Goal: Task Accomplishment & Management: Use online tool/utility

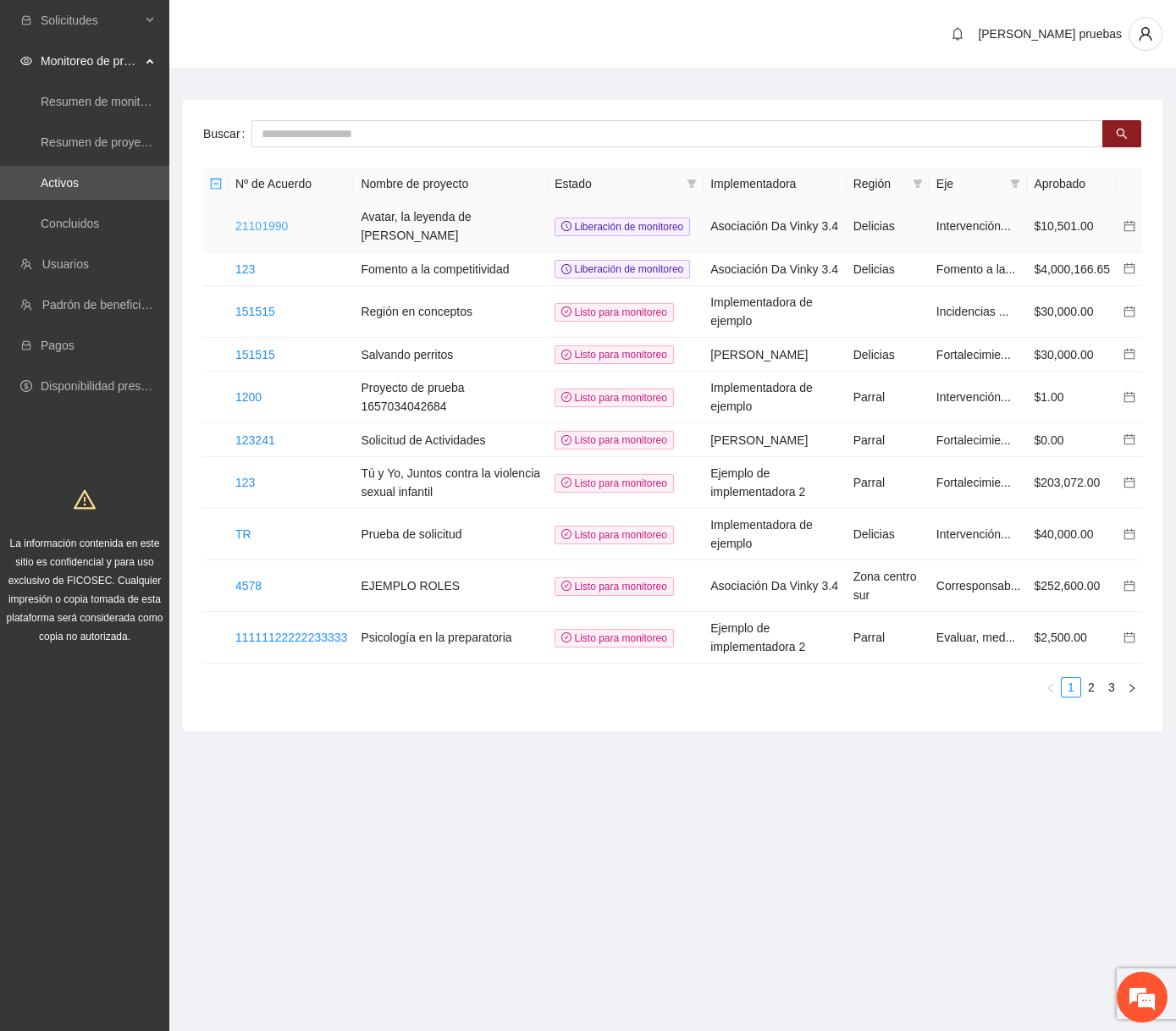
click at [254, 231] on link "21101990" at bounding box center [260, 226] width 52 height 14
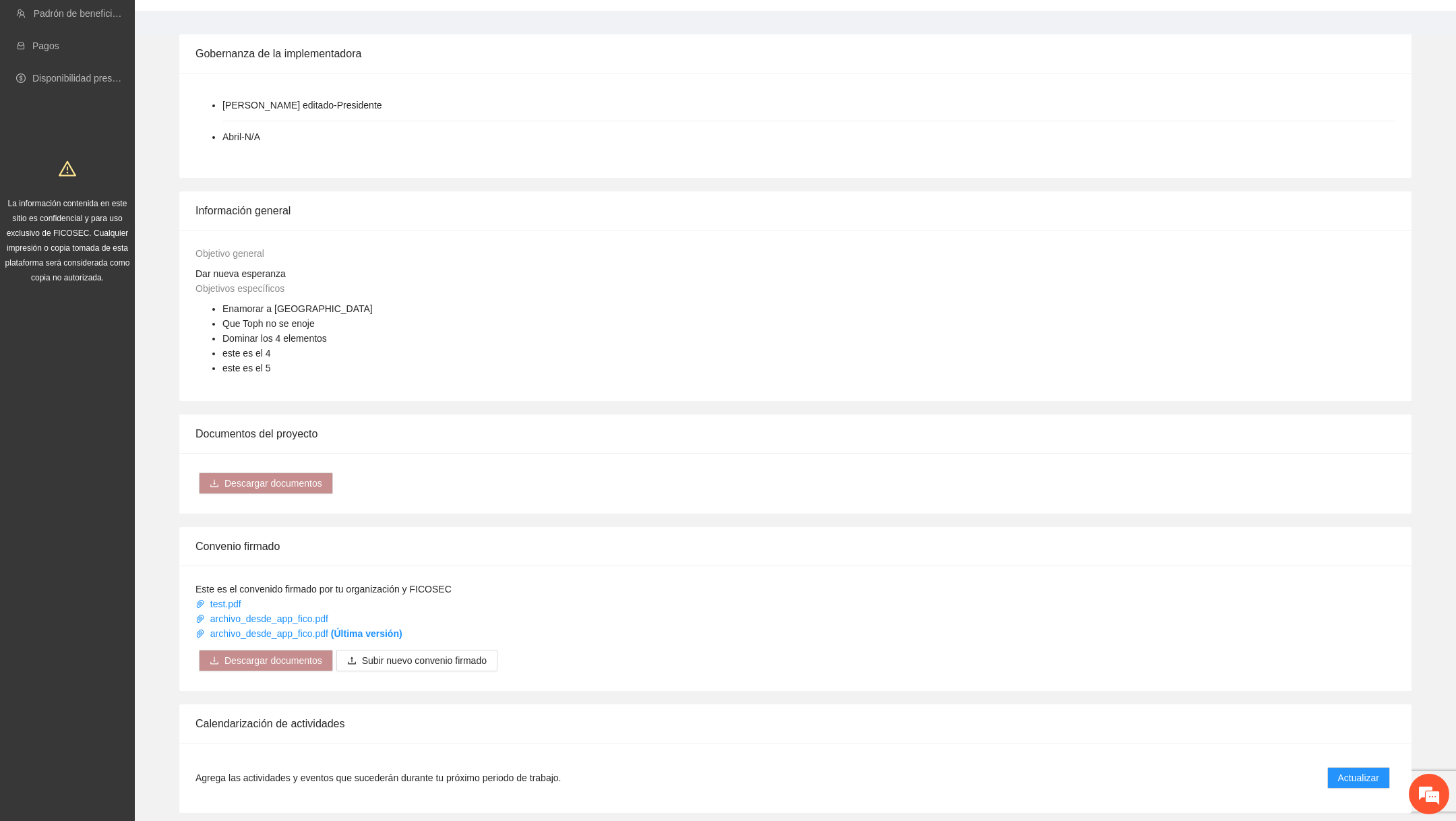
scroll to position [788, 0]
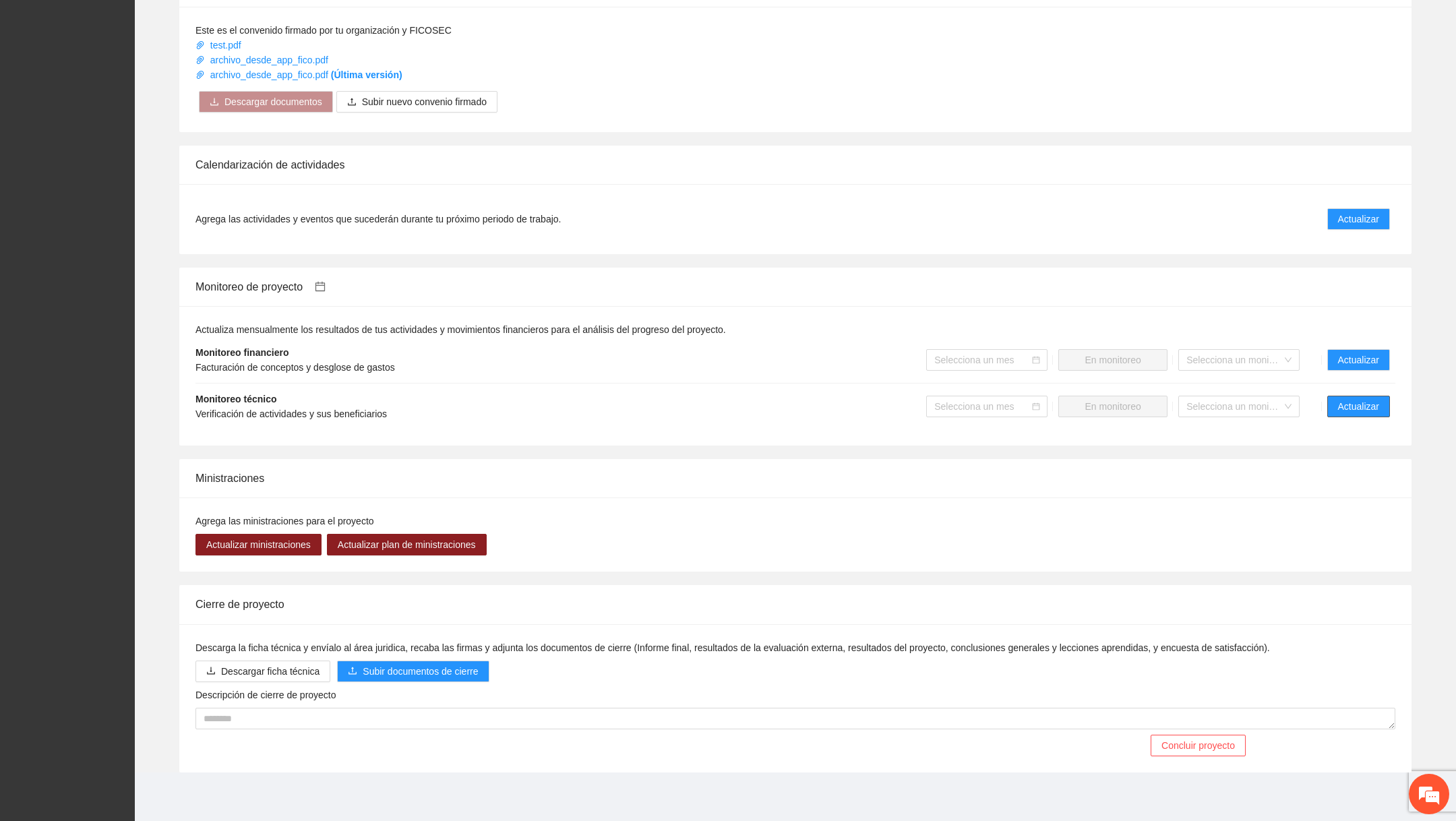
click at [936, 405] on button "Actualizar" at bounding box center [1359, 406] width 63 height 21
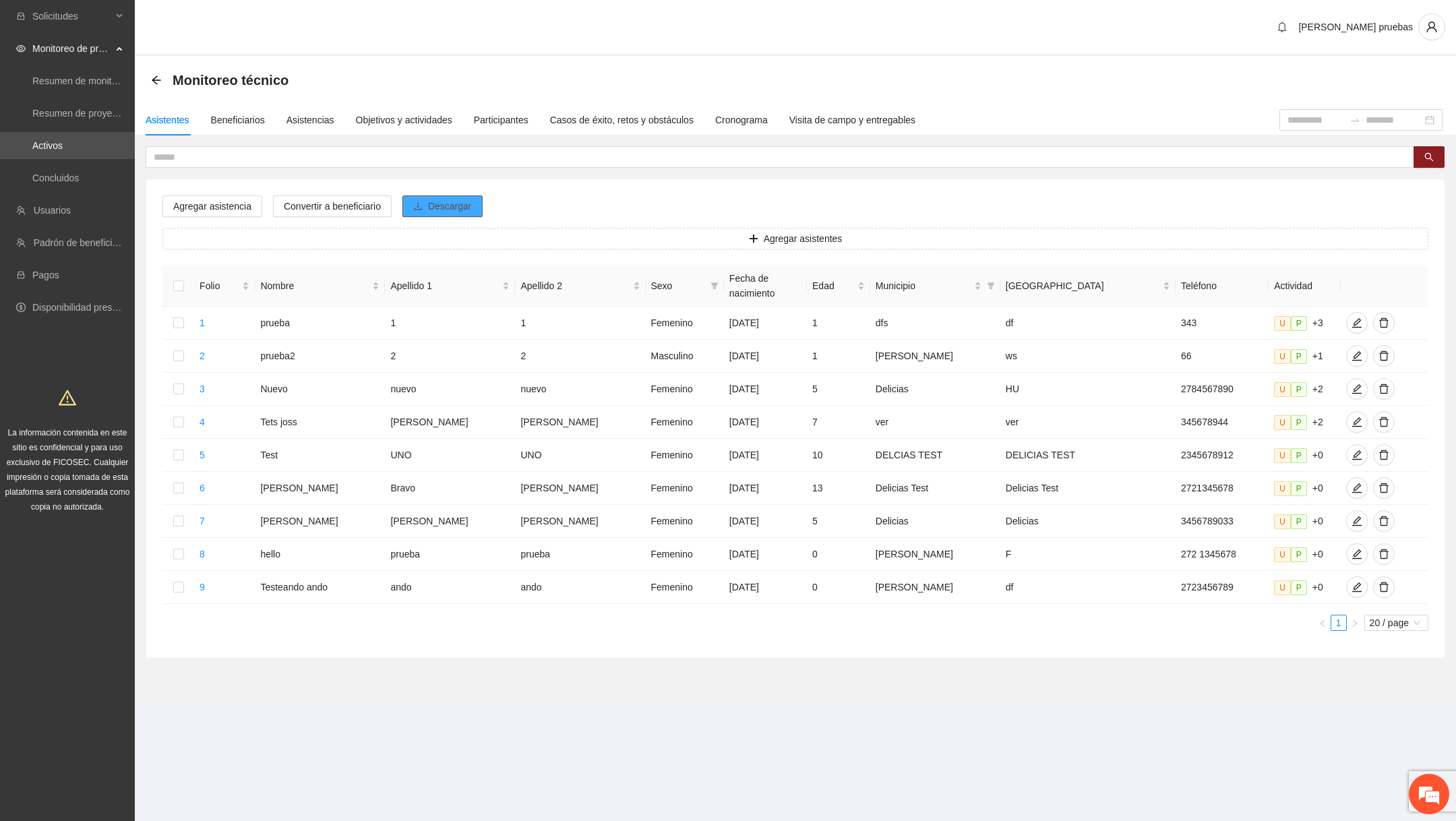
click at [453, 204] on span "Descargar" at bounding box center [450, 206] width 44 height 15
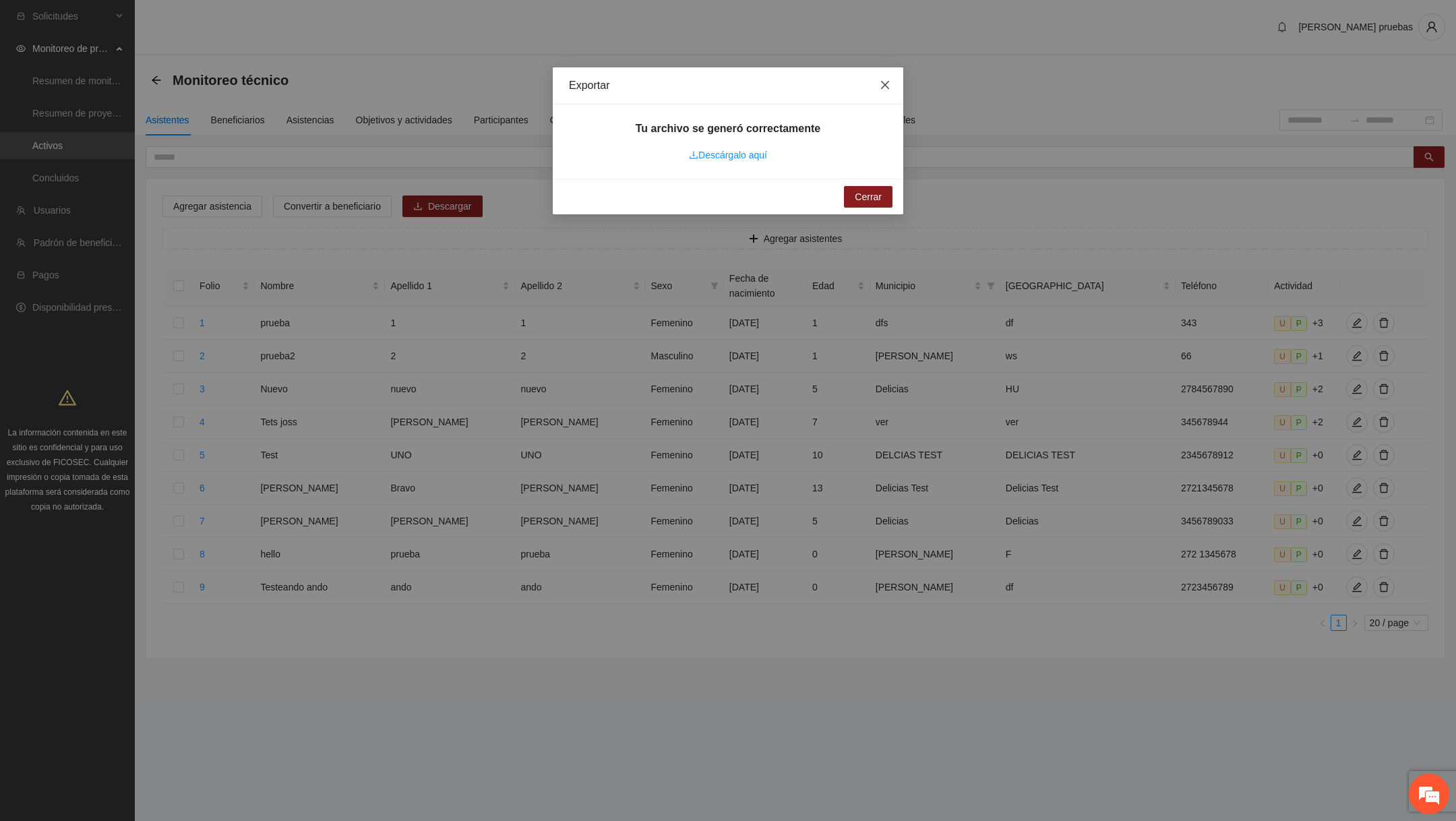
click at [885, 86] on icon "close" at bounding box center [885, 85] width 8 height 8
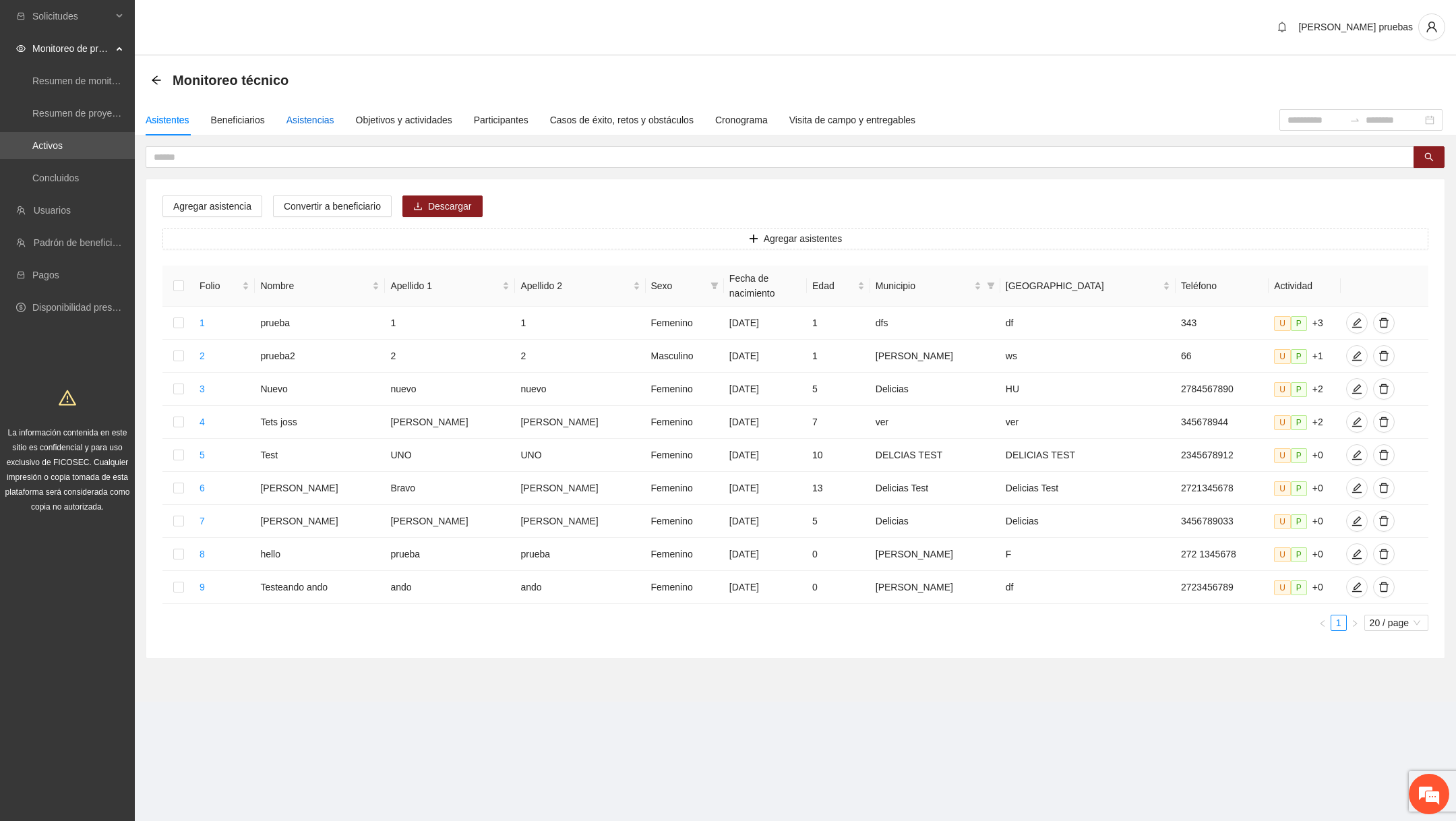
click at [332, 119] on div "Asistencias" at bounding box center [310, 119] width 48 height 15
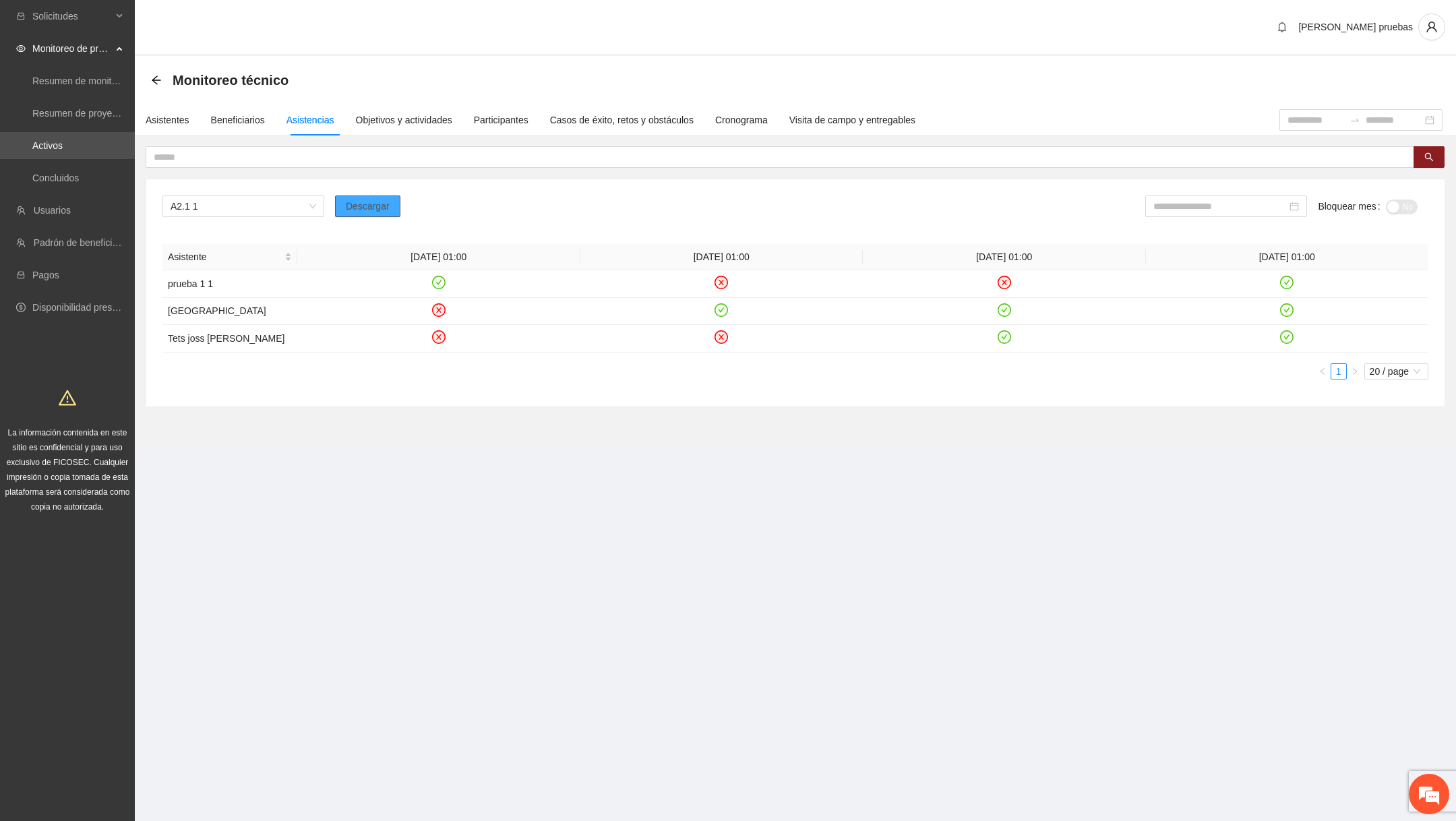
click at [349, 216] on button "Descargar" at bounding box center [367, 206] width 65 height 21
click at [374, 203] on span "Descargar" at bounding box center [368, 206] width 44 height 15
